Goal: Transaction & Acquisition: Purchase product/service

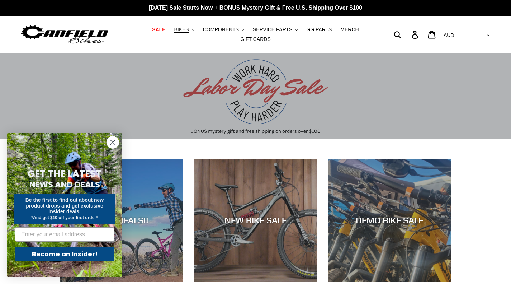
click at [176, 31] on span "BIKES" at bounding box center [181, 30] width 15 height 6
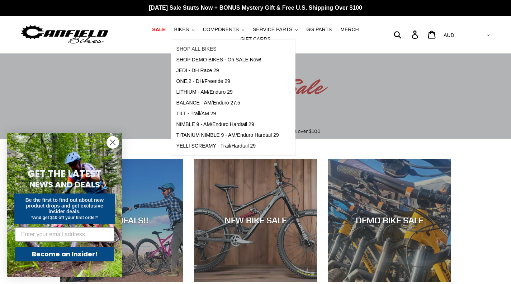
click at [196, 50] on span "SHOP ALL BIKES" at bounding box center [196, 49] width 40 height 6
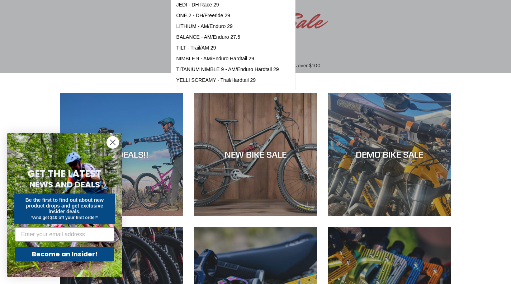
scroll to position [66, 0]
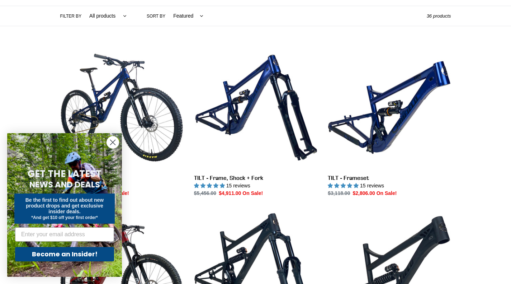
scroll to position [190, 0]
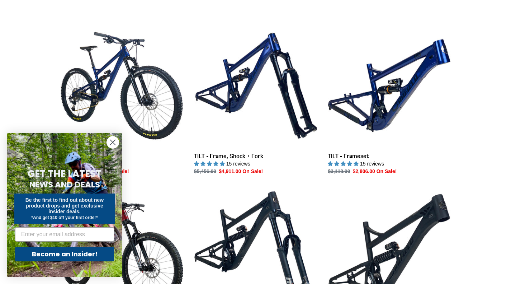
click at [110, 142] on circle "Close dialog" at bounding box center [113, 142] width 12 height 12
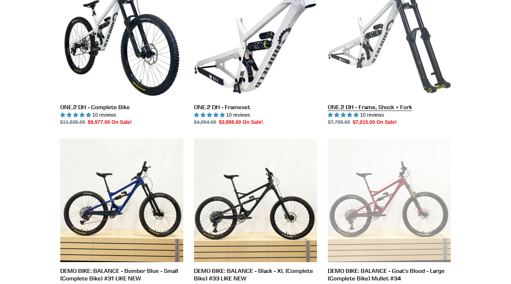
scroll to position [1214, 0]
